Goal: Navigation & Orientation: Find specific page/section

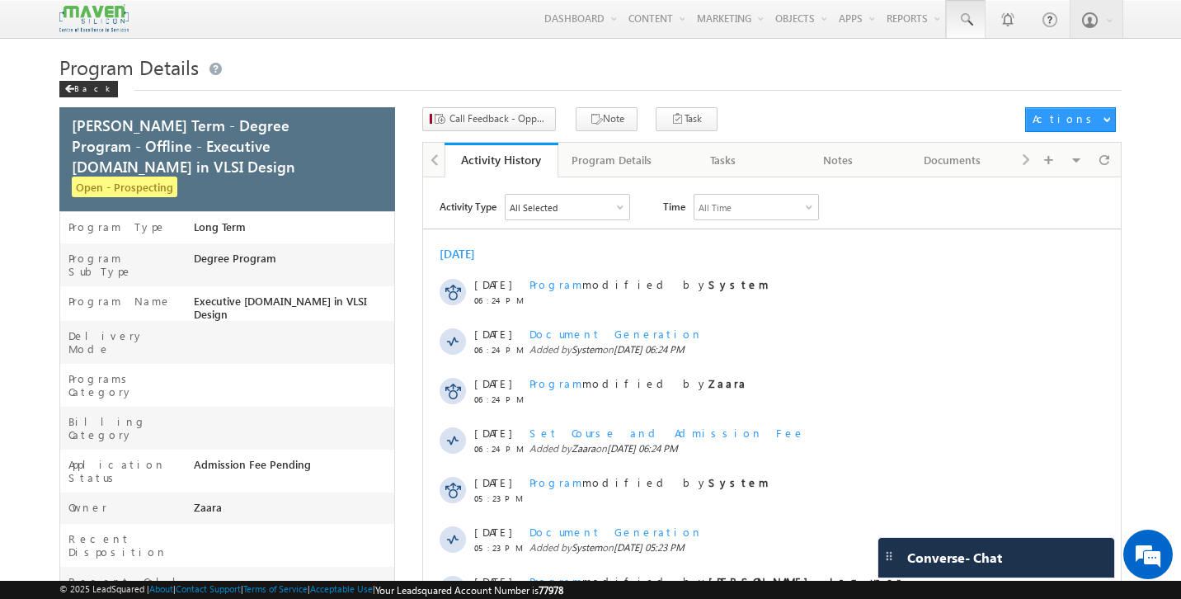
click at [973, 25] on span at bounding box center [966, 20] width 16 height 16
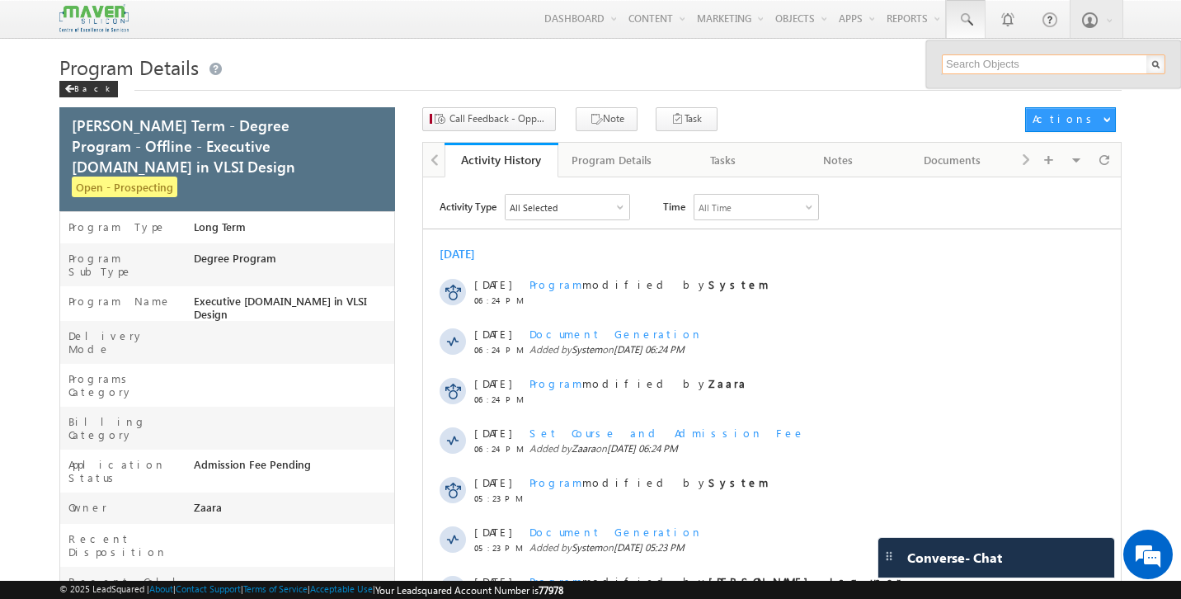
click at [986, 66] on input "text" at bounding box center [1054, 64] width 224 height 20
paste input "9704855185"
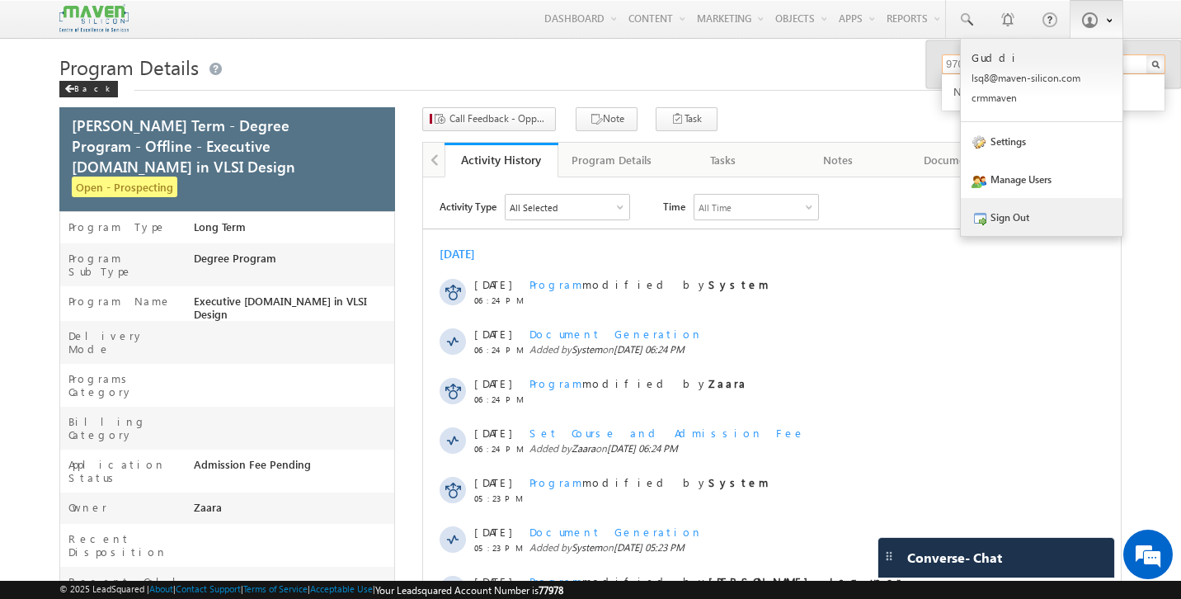
type input "9704855185"
click at [1016, 213] on link "Sign Out" at bounding box center [1042, 217] width 162 height 38
